Goal: Navigation & Orientation: Find specific page/section

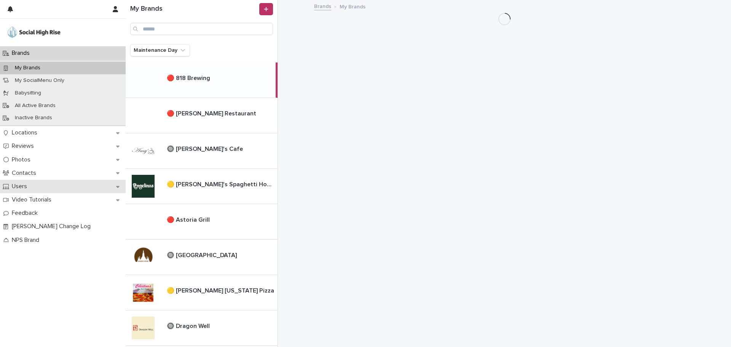
click at [23, 187] on p "Users" at bounding box center [21, 186] width 24 height 7
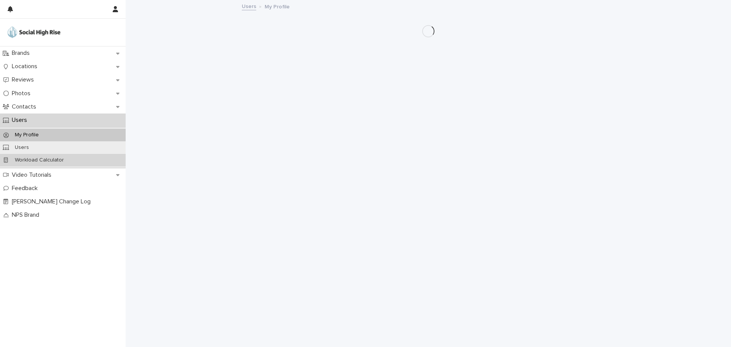
click at [34, 158] on p "Workload Calculator" at bounding box center [39, 160] width 61 height 6
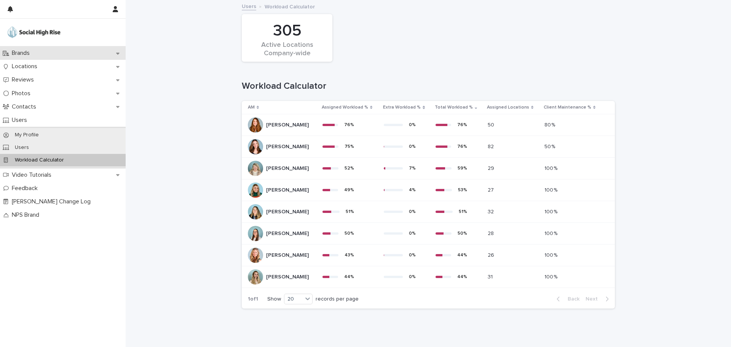
click at [37, 51] on div "Brands" at bounding box center [63, 52] width 126 height 13
